Goal: Information Seeking & Learning: Learn about a topic

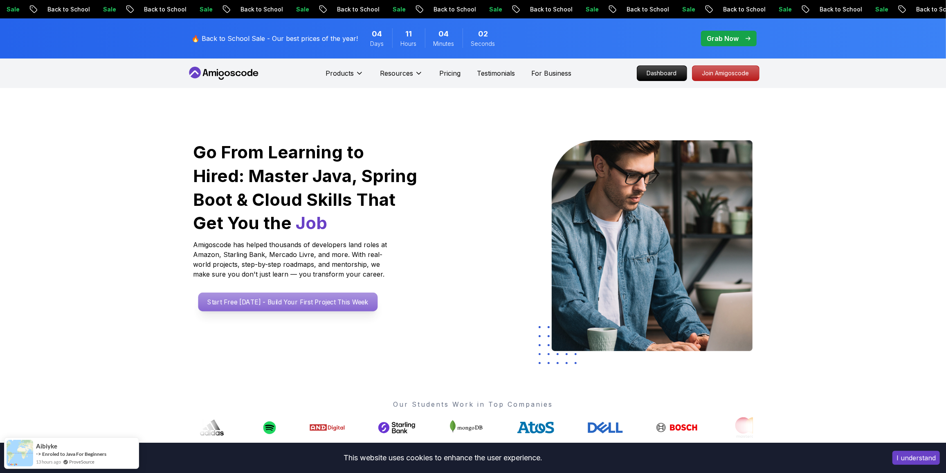
click at [269, 306] on p "Start Free [DATE] - Build Your First Project This Week" at bounding box center [287, 301] width 179 height 19
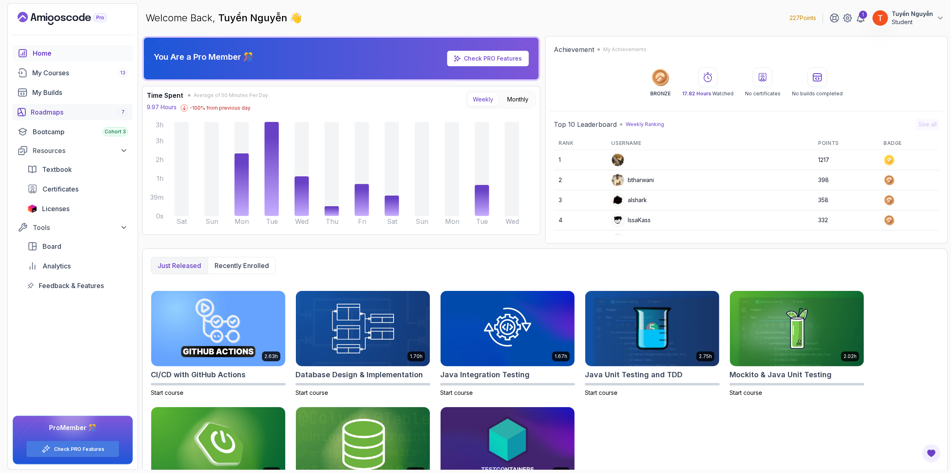
click at [61, 111] on div "Roadmaps 7" at bounding box center [79, 112] width 97 height 10
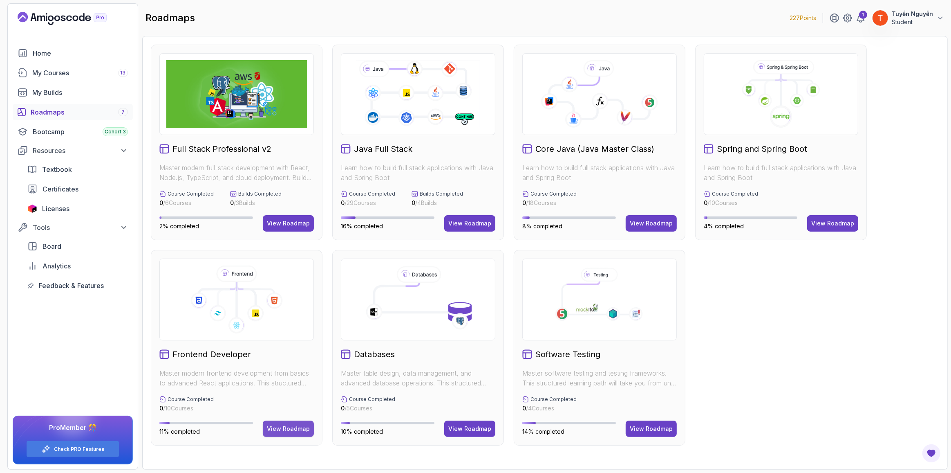
click at [282, 426] on div "View Roadmap" at bounding box center [288, 428] width 43 height 8
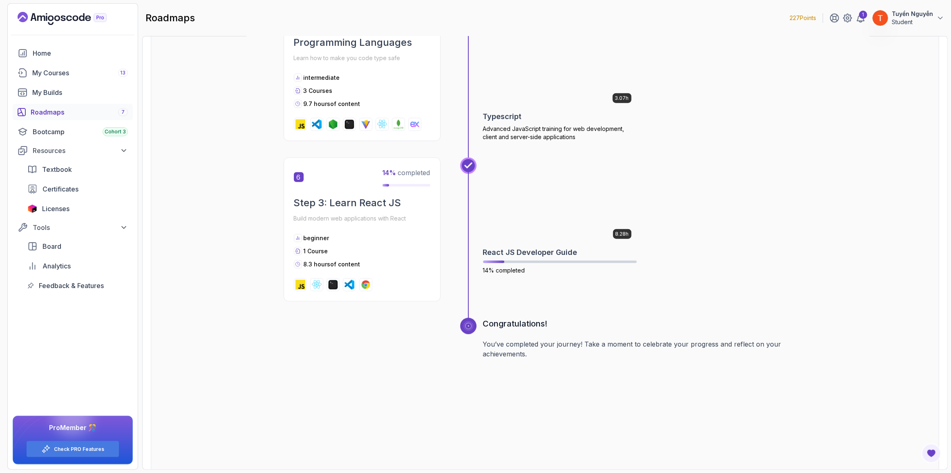
scroll to position [1017, 0]
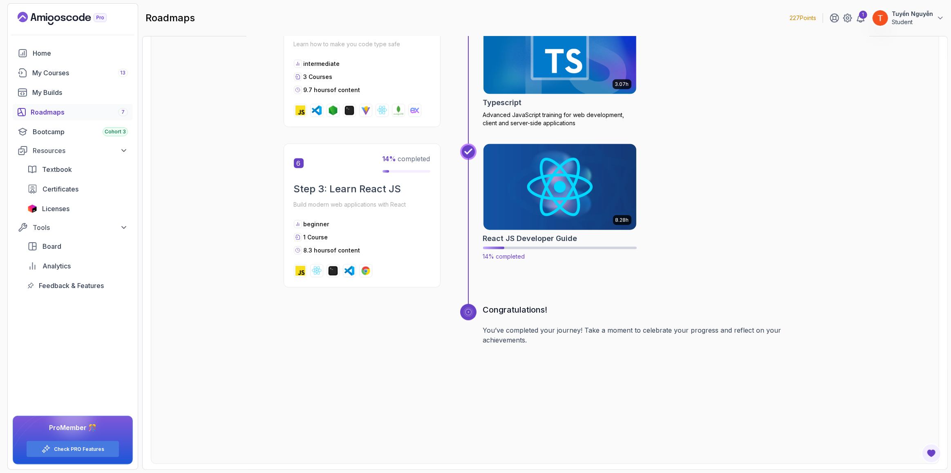
click at [554, 207] on img at bounding box center [560, 187] width 161 height 90
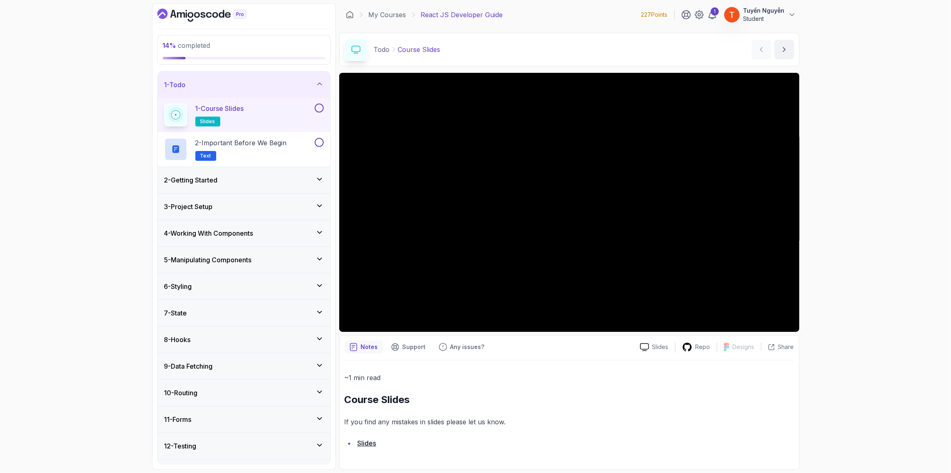
click at [303, 85] on div "1 - Todo" at bounding box center [243, 85] width 159 height 10
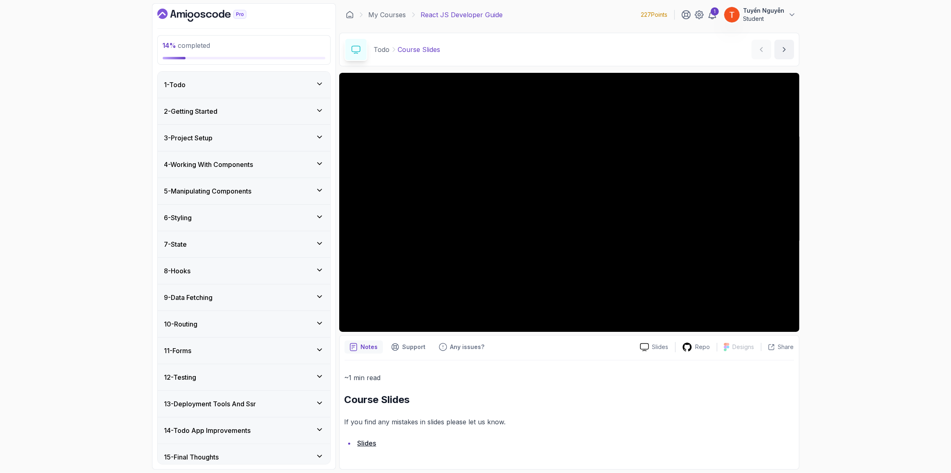
click at [217, 166] on h3 "4 - Working With Components" at bounding box center [208, 164] width 89 height 10
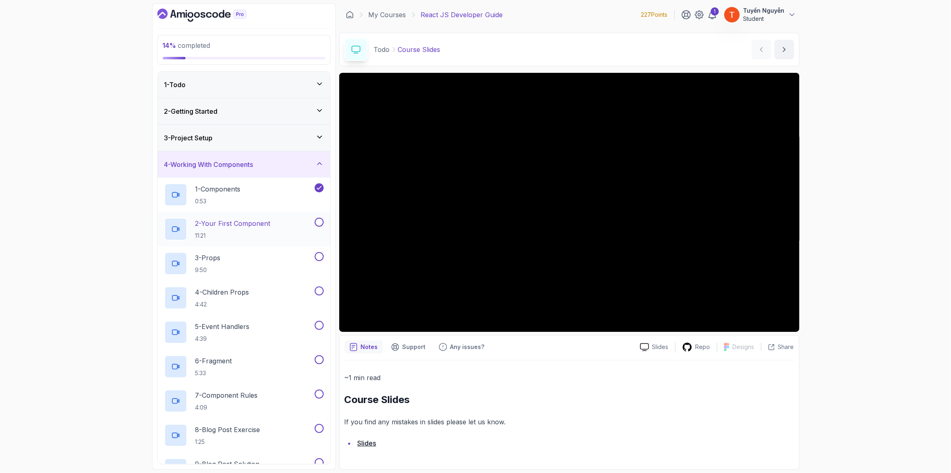
click at [229, 223] on p "2 - Your First Component" at bounding box center [232, 223] width 75 height 10
